Goal: Find specific page/section: Find specific page/section

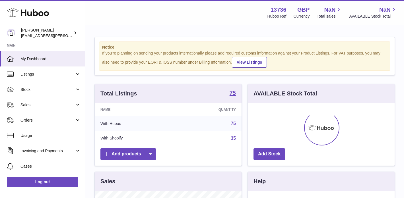
scroll to position [89, 147]
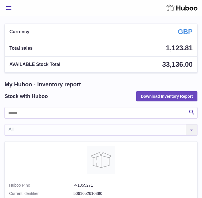
click at [9, 4] on button "Menu" at bounding box center [9, 7] width 9 height 11
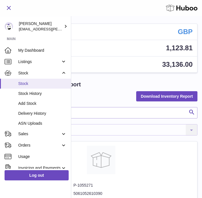
click at [26, 84] on span "Stock" at bounding box center [42, 83] width 48 height 5
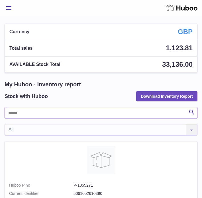
click at [23, 115] on input "text" at bounding box center [101, 112] width 193 height 11
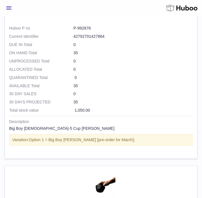
scroll to position [341, 0]
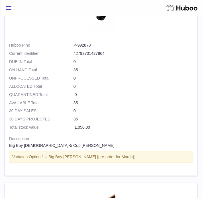
type input "******"
